Goal: Information Seeking & Learning: Learn about a topic

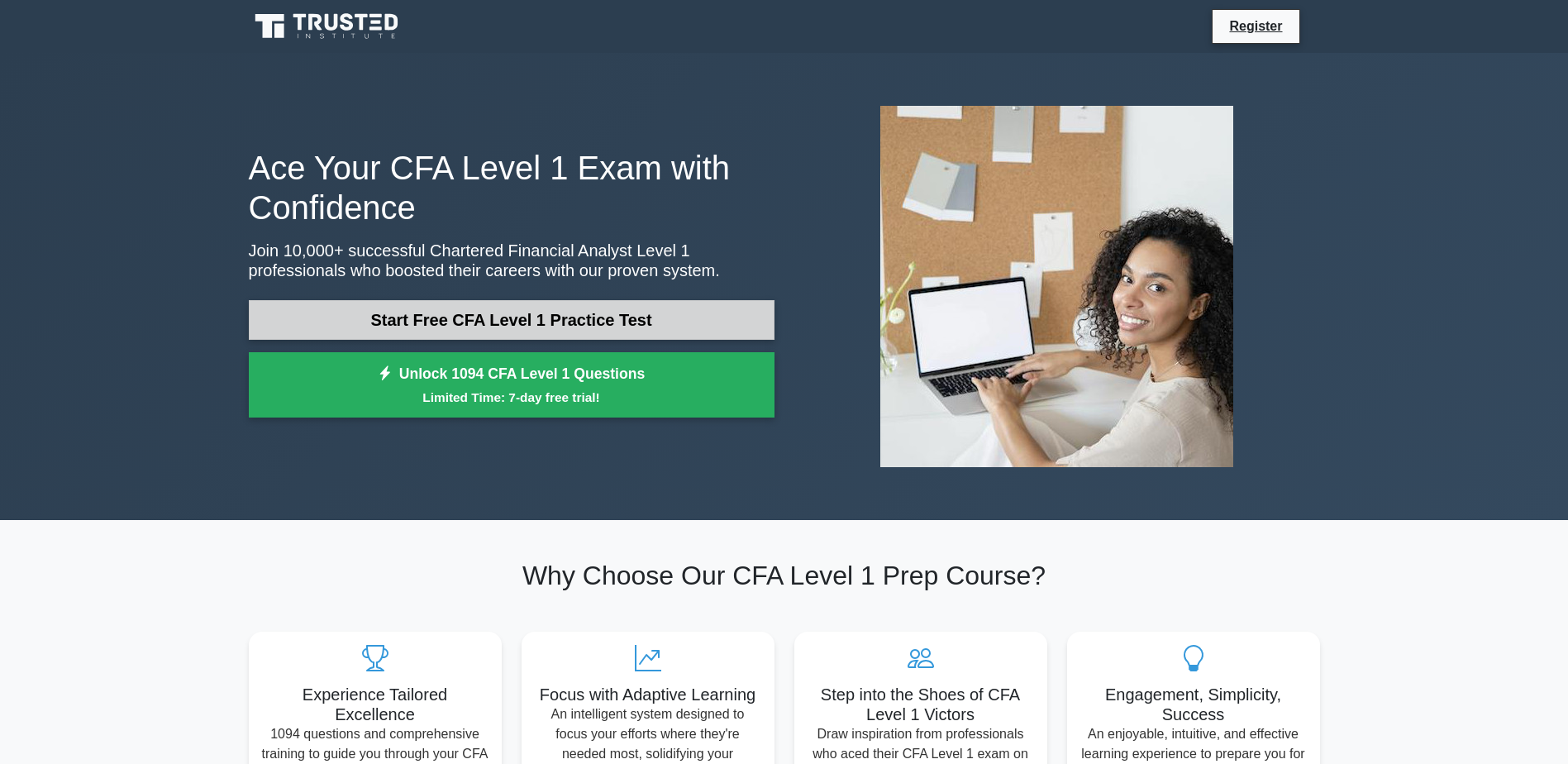
click at [551, 311] on link "Start Free CFA Level 1 Practice Test" at bounding box center [511, 320] width 525 height 40
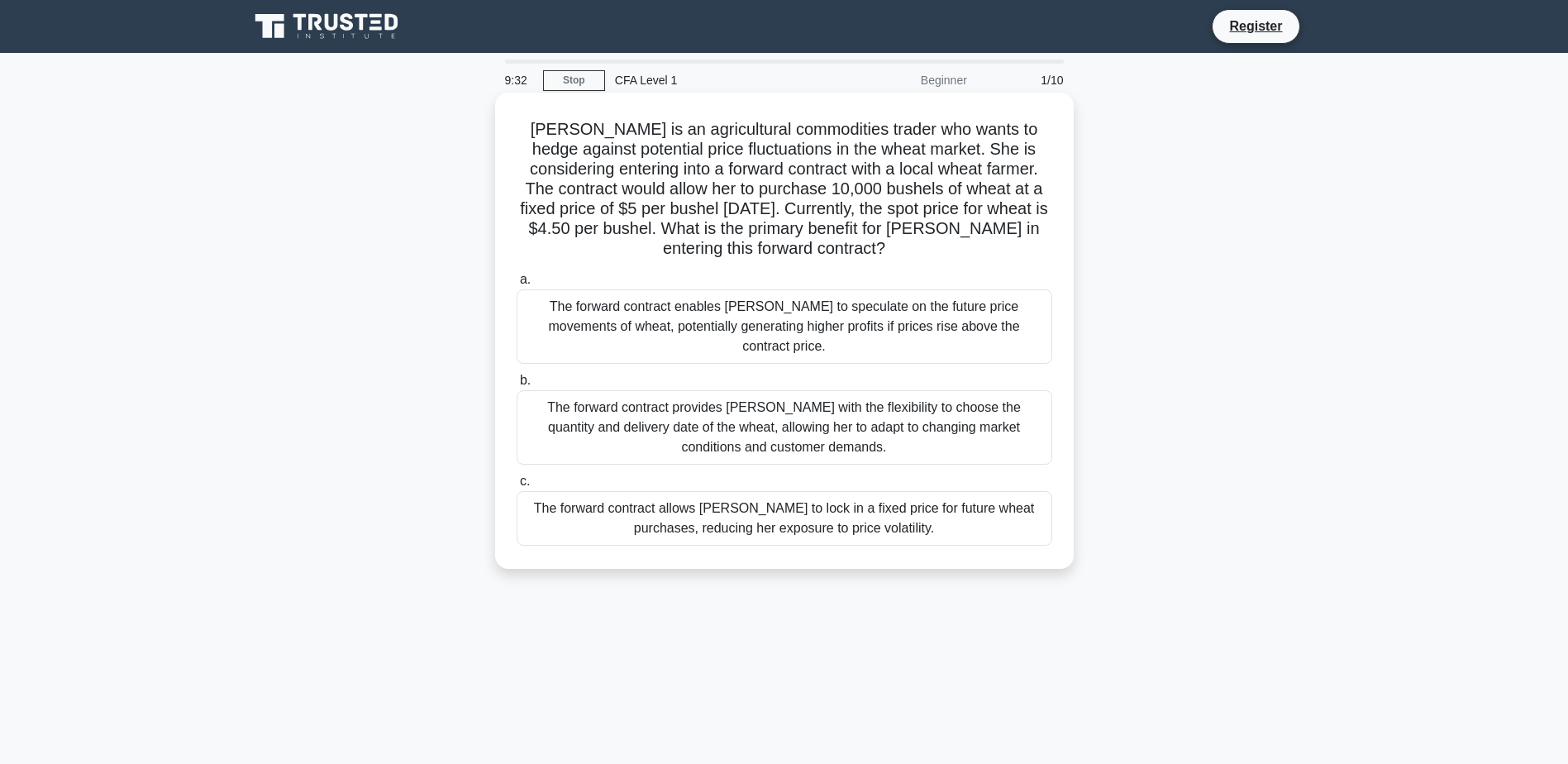
click at [788, 505] on div "The forward contract allows [PERSON_NAME] to lock in a fixed price for future w…" at bounding box center [784, 518] width 535 height 55
click at [516, 487] on input "c. The forward contract allows [PERSON_NAME] to lock in a fixed price for futur…" at bounding box center [516, 482] width 0 height 11
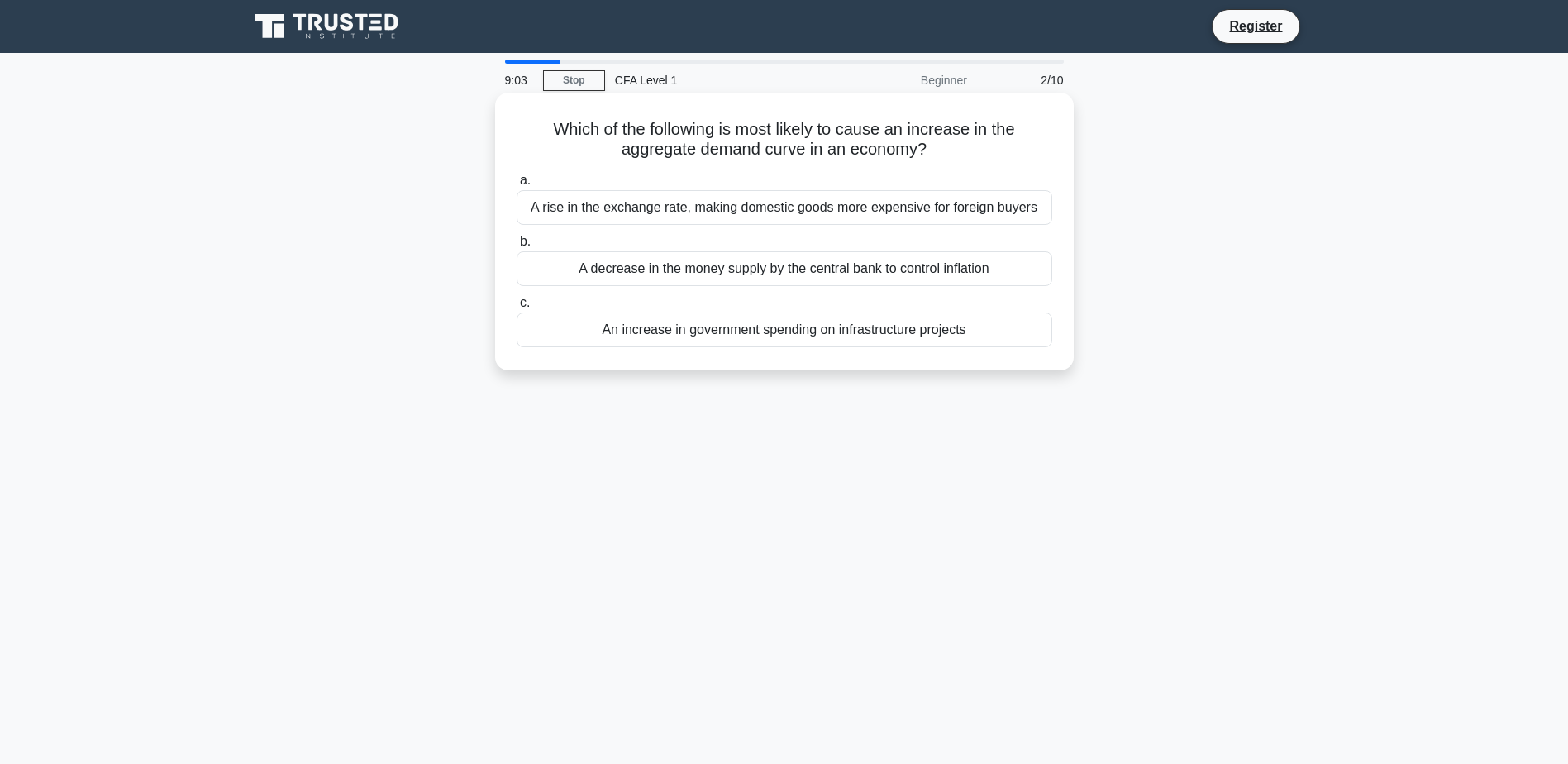
click at [853, 336] on div "An increase in government spending on infrastructure projects" at bounding box center [784, 330] width 535 height 35
click at [516, 309] on input "c. An increase in government spending on infrastructure projects" at bounding box center [516, 303] width 0 height 11
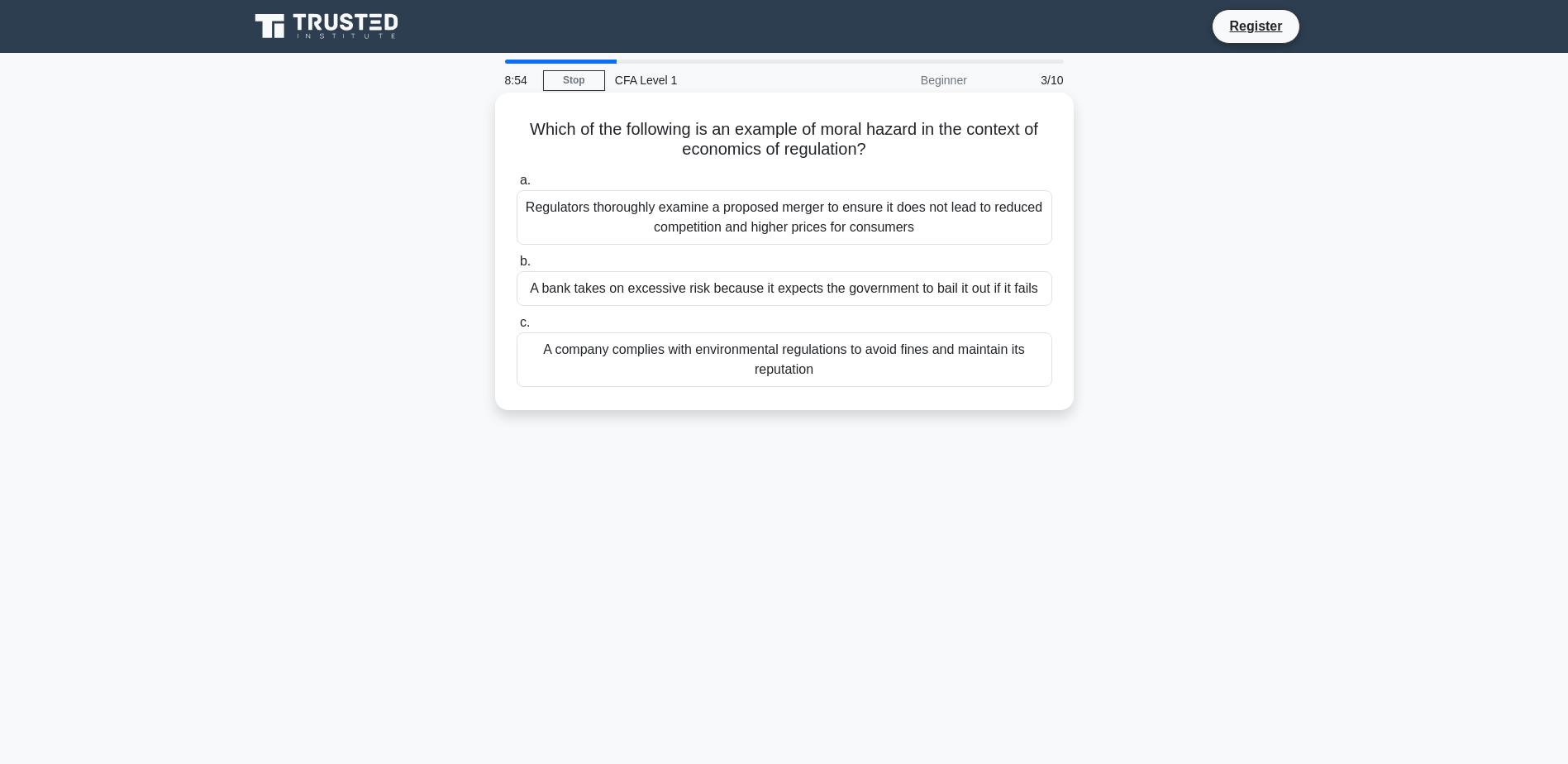
click at [839, 288] on div "A bank takes on excessive risk because it expects the government to bail it out…" at bounding box center [784, 289] width 535 height 35
click at [516, 267] on input "b. A bank takes on excessive risk because it expects the government to bail it …" at bounding box center [516, 261] width 0 height 11
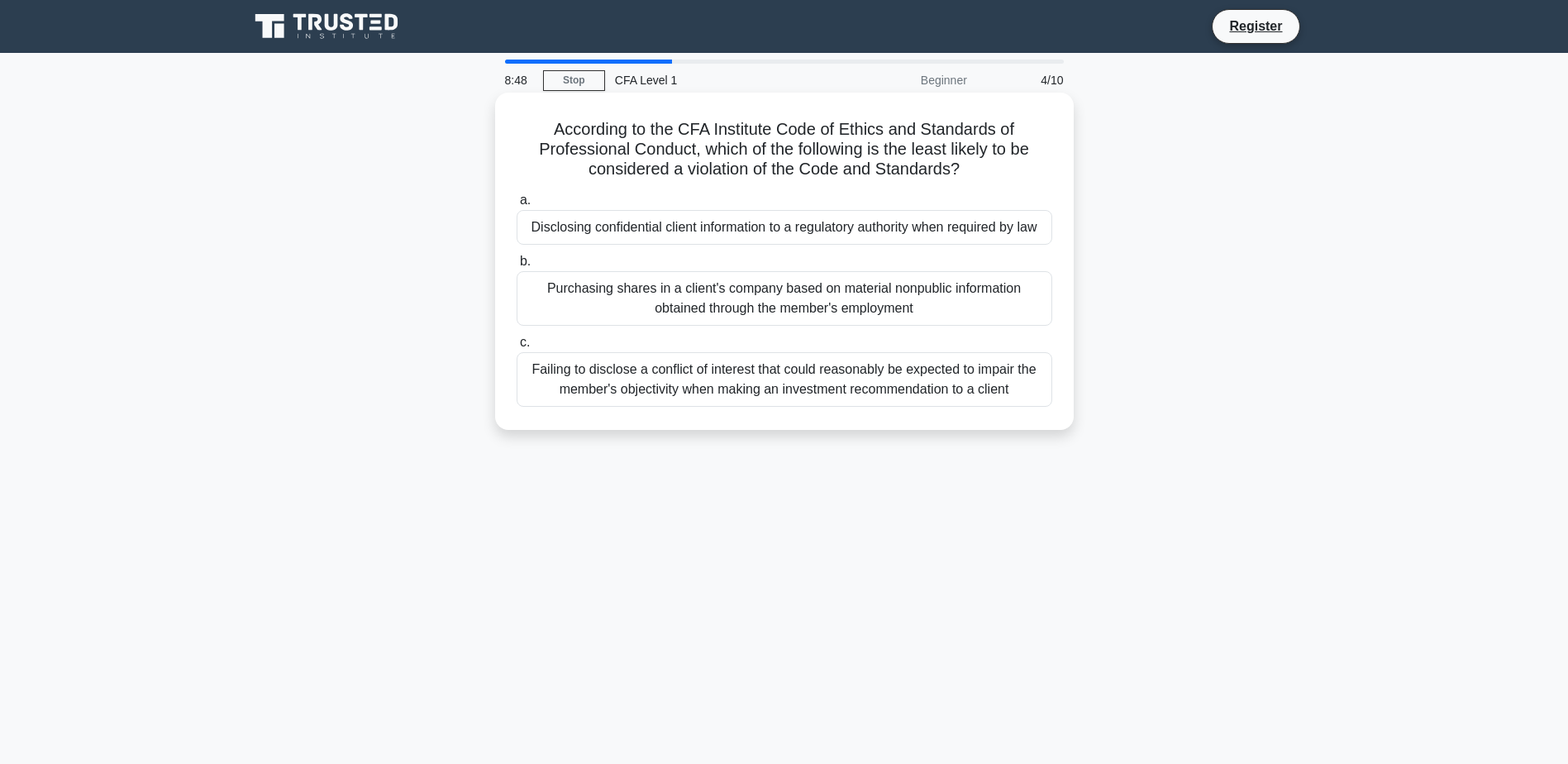
click at [782, 372] on div "Failing to disclose a conflict of interest that could reasonably be expected to…" at bounding box center [784, 380] width 535 height 55
click at [516, 348] on input "c. Failing to disclose a conflict of interest that could reasonably be expected…" at bounding box center [516, 342] width 0 height 11
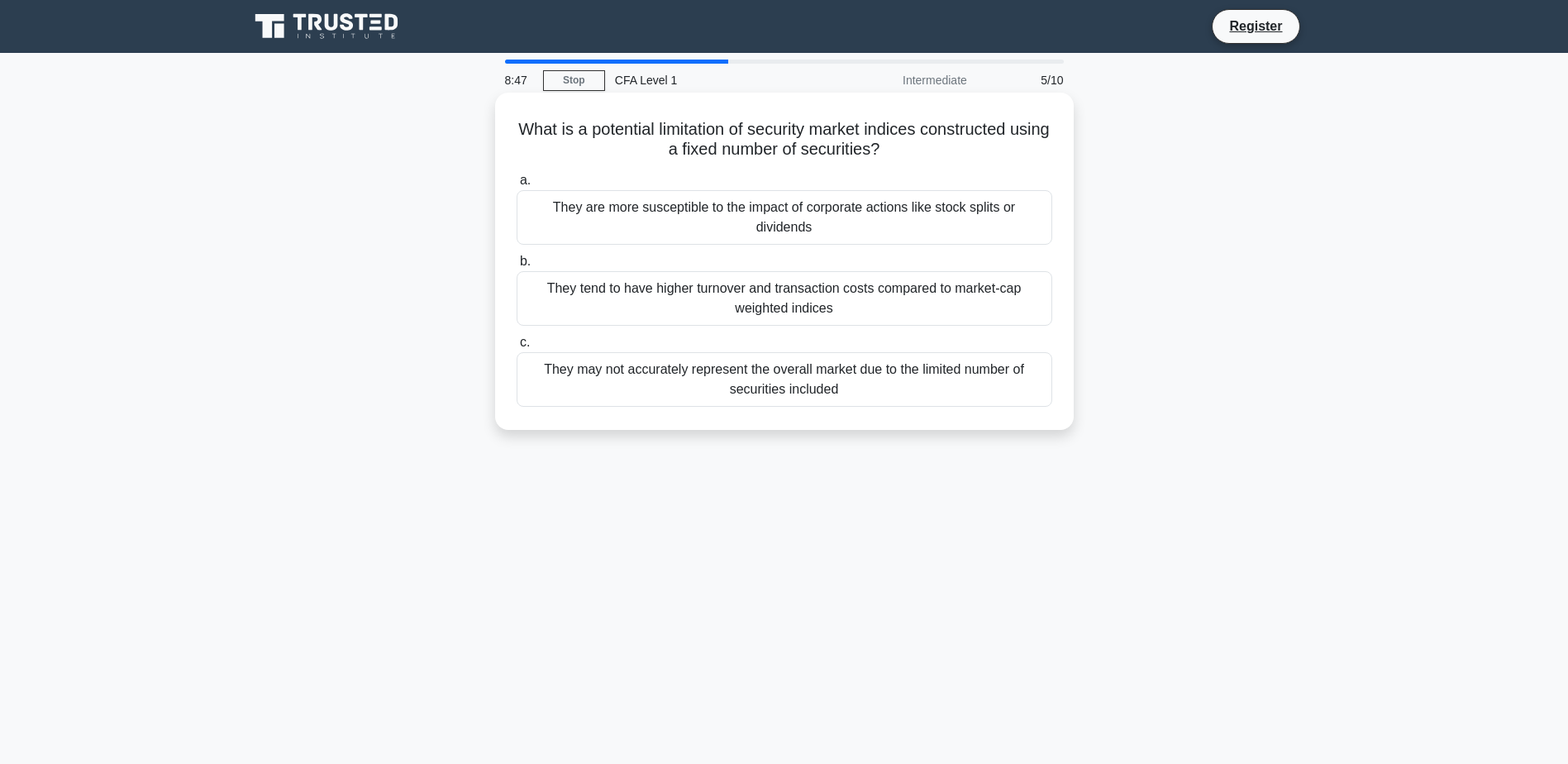
click at [754, 217] on div "They are more susceptible to the impact of corporate actions like stock splits …" at bounding box center [784, 218] width 535 height 55
click at [516, 186] on input "a. They are more susceptible to the impact of corporate actions like stock spli…" at bounding box center [516, 180] width 0 height 11
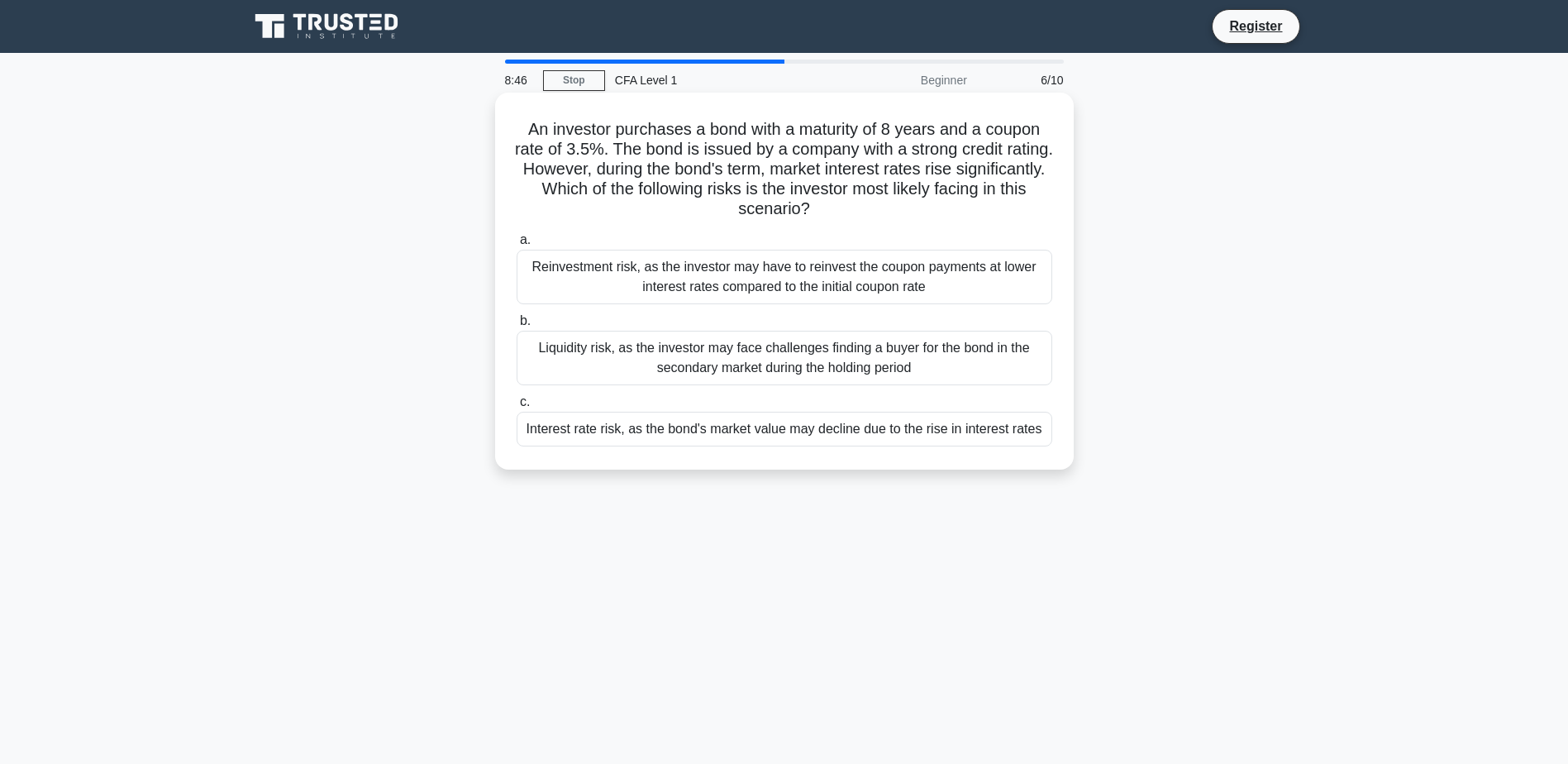
click at [784, 415] on label "c. Interest rate risk, as the bond's market value may decline due to the rise i…" at bounding box center [784, 419] width 535 height 55
drag, startPoint x: 784, startPoint y: 415, endPoint x: 791, endPoint y: 433, distance: 19.3
click at [791, 433] on div "Interest rate risk, as the bond's market value may decline due to the rise in i…" at bounding box center [784, 429] width 535 height 35
click at [516, 407] on input "c. Interest rate risk, as the bond's market value may decline due to the rise i…" at bounding box center [516, 402] width 0 height 11
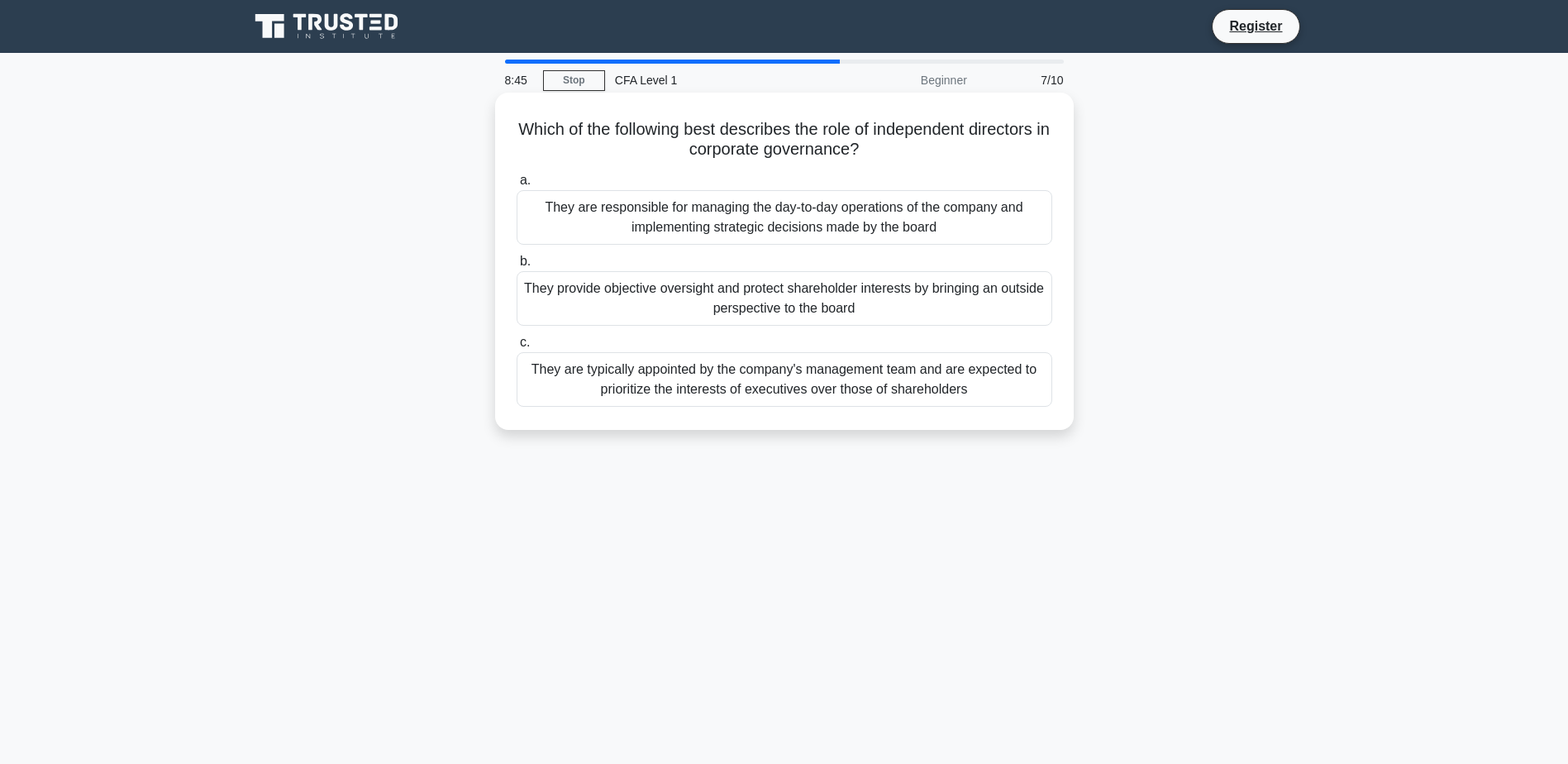
click at [779, 219] on div "They are responsible for managing the day-to-day operations of the company and …" at bounding box center [784, 218] width 535 height 55
click at [516, 186] on input "a. They are responsible for managing the day-to-day operations of the company a…" at bounding box center [516, 180] width 0 height 11
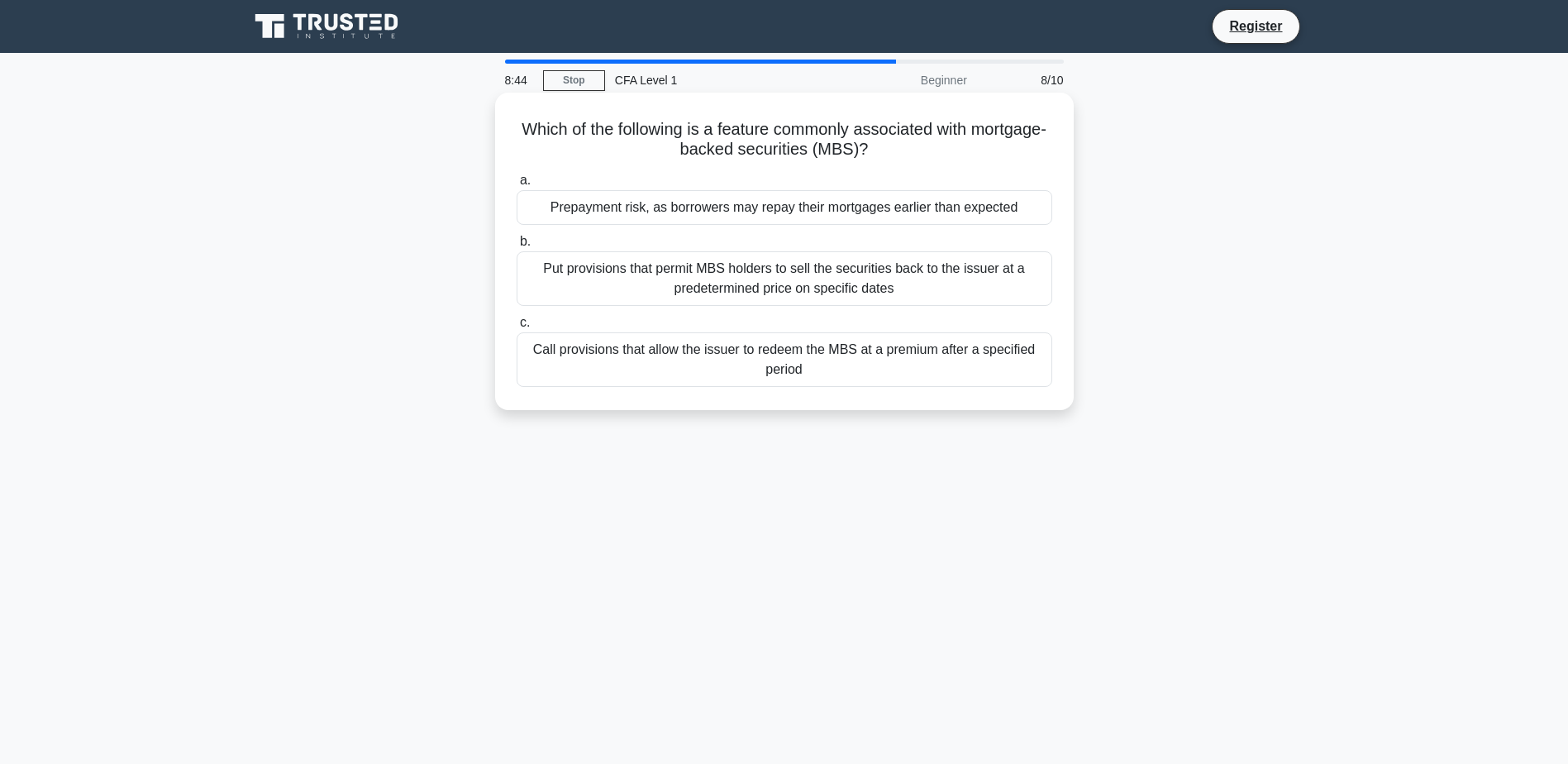
click at [778, 353] on div "Call provisions that allow the issuer to redeem the MBS at a premium after a sp…" at bounding box center [784, 360] width 535 height 55
click at [516, 328] on input "c. Call provisions that allow the issuer to redeem the MBS at a premium after a…" at bounding box center [516, 323] width 0 height 11
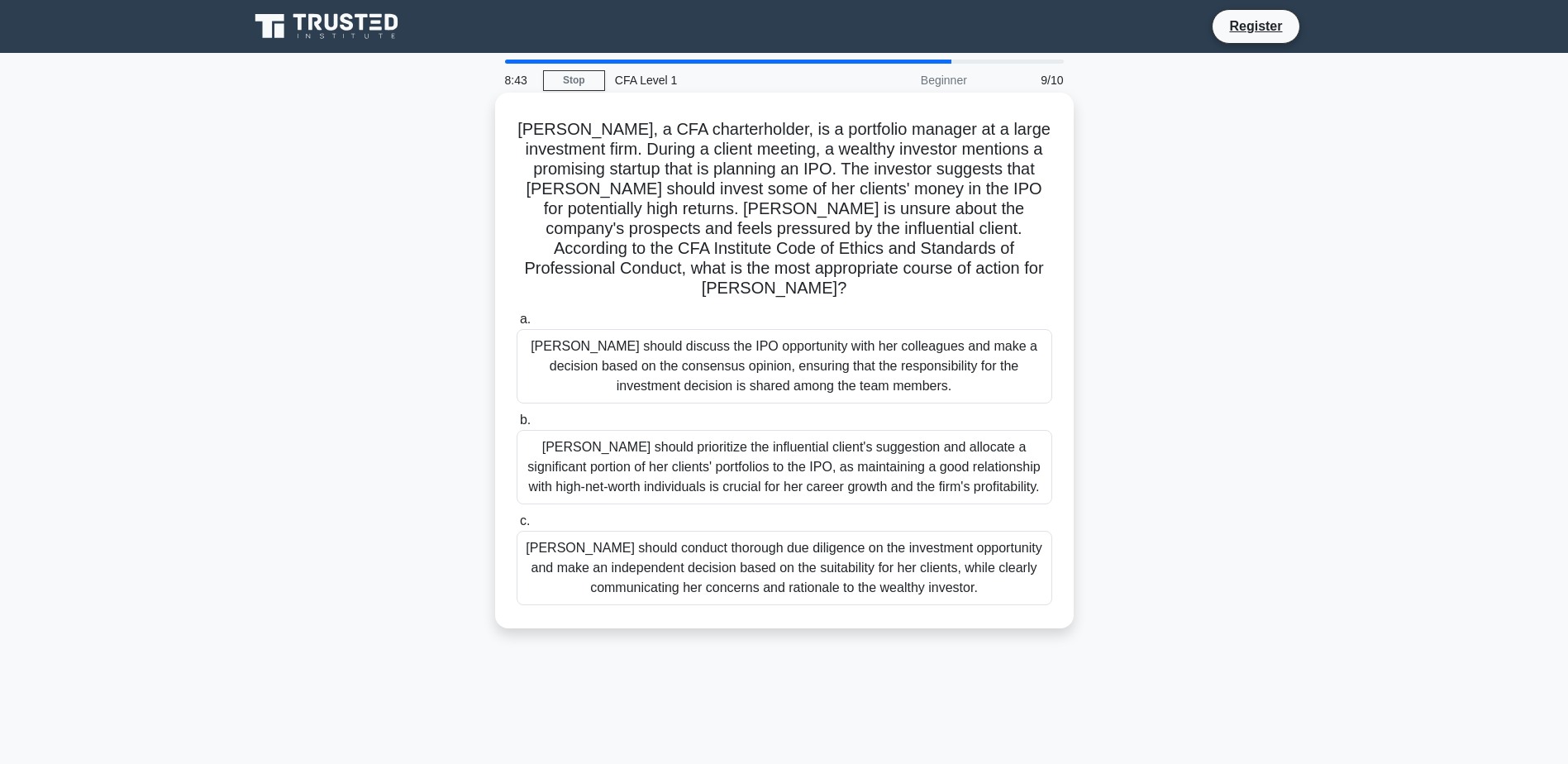
click at [765, 366] on div "[PERSON_NAME] should discuss the IPO opportunity with her colleagues and make a…" at bounding box center [784, 366] width 535 height 75
click at [516, 325] on input "a. [PERSON_NAME] should discuss the IPO opportunity with her colleagues and mak…" at bounding box center [516, 320] width 0 height 11
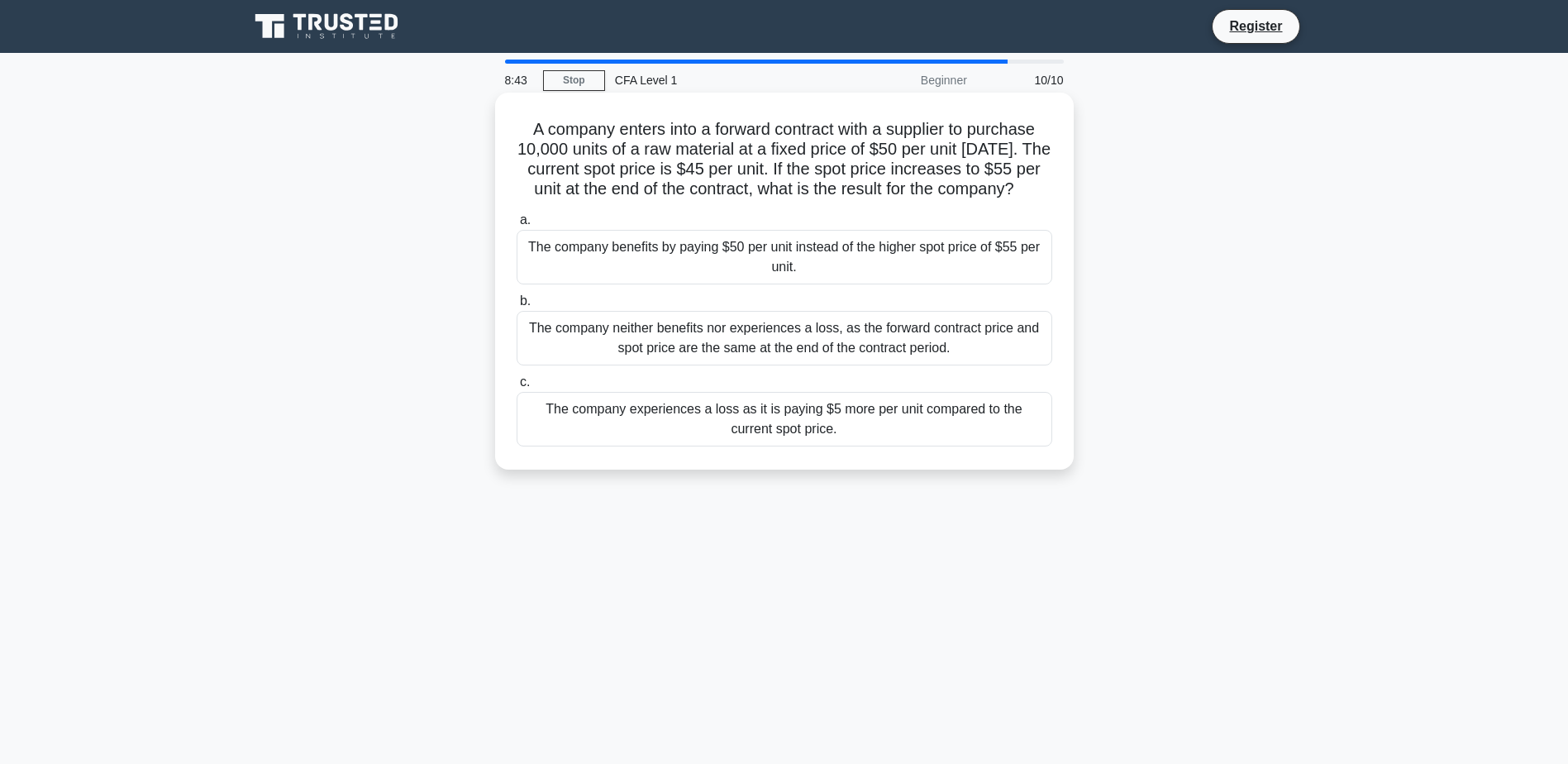
click at [766, 365] on div "The company neither benefits nor experiences a loss, as the forward contract pr…" at bounding box center [784, 338] width 535 height 55
click at [516, 307] on input "b. The company neither benefits nor experiences a loss, as the forward contract…" at bounding box center [516, 301] width 0 height 11
